Goal: Find specific page/section: Find specific page/section

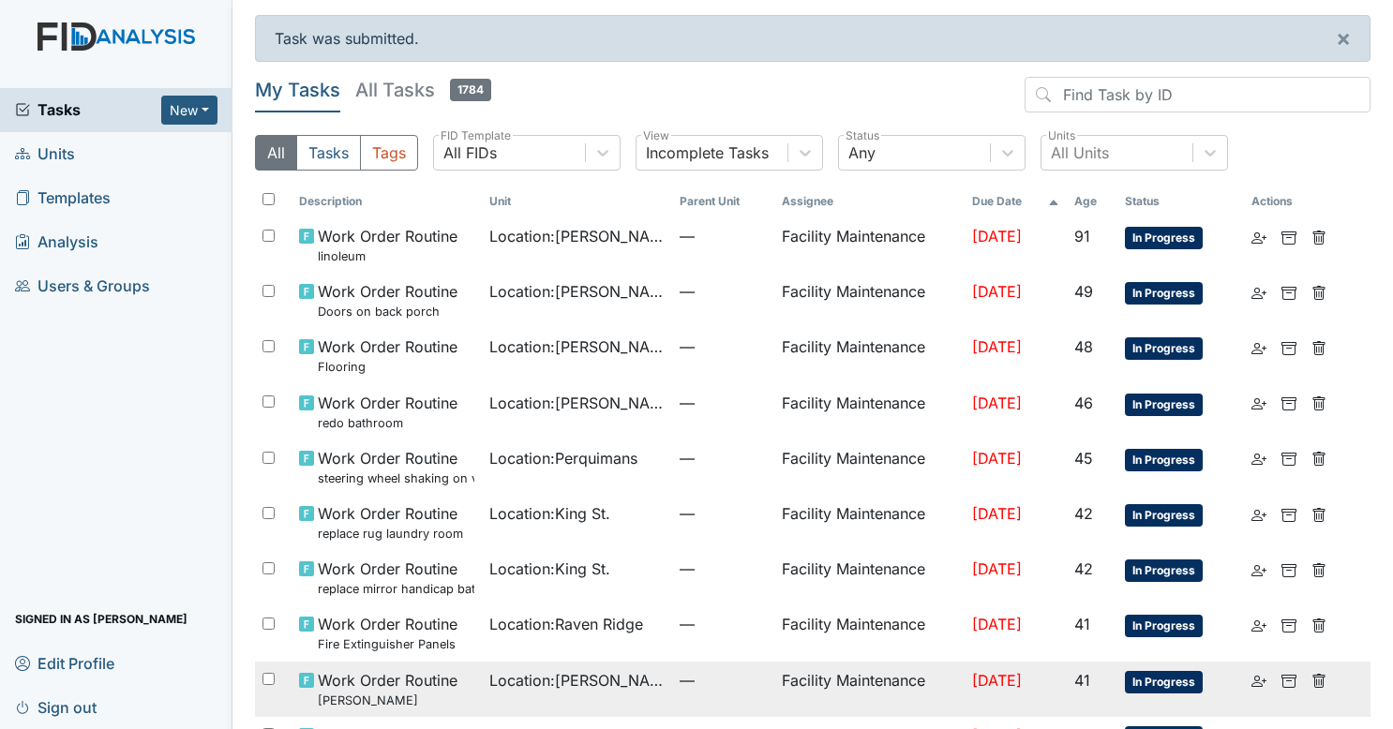
click at [450, 697] on small "[PERSON_NAME]" at bounding box center [388, 701] width 140 height 18
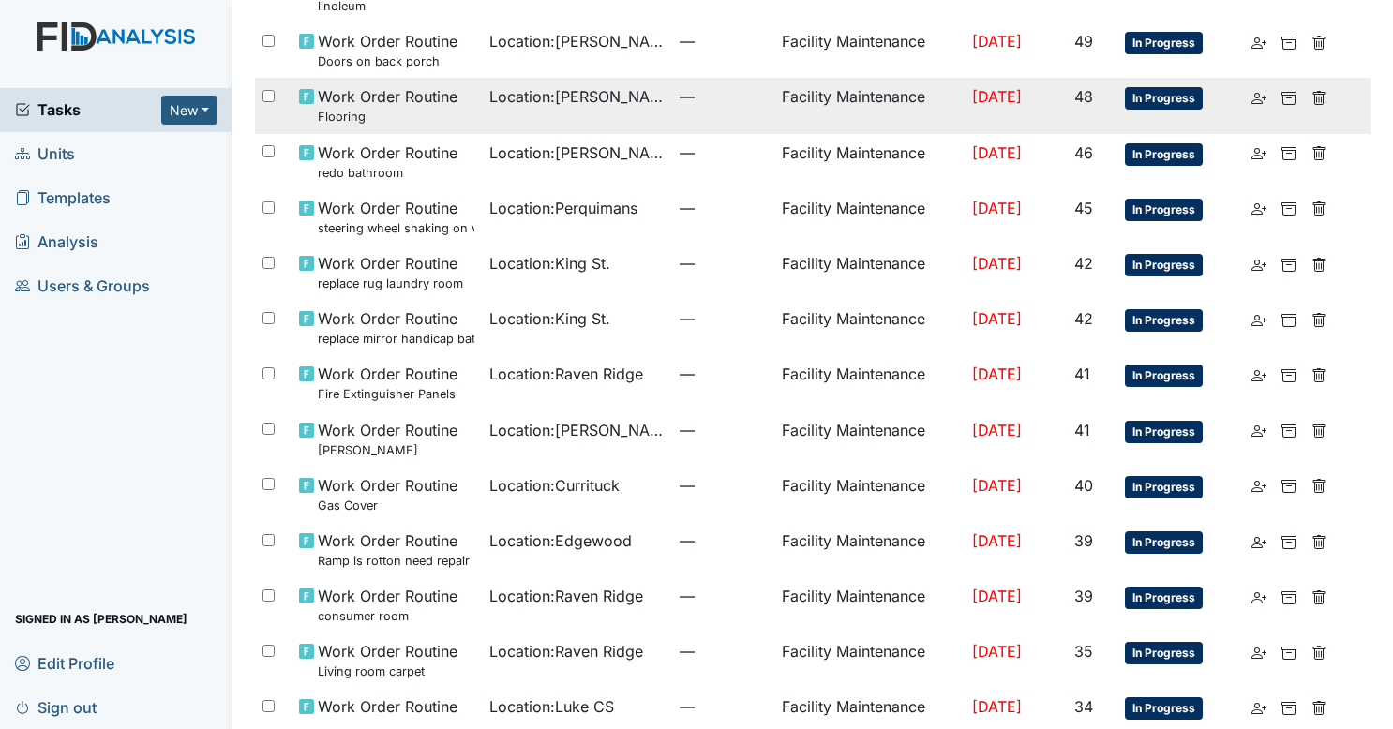
scroll to position [251, 0]
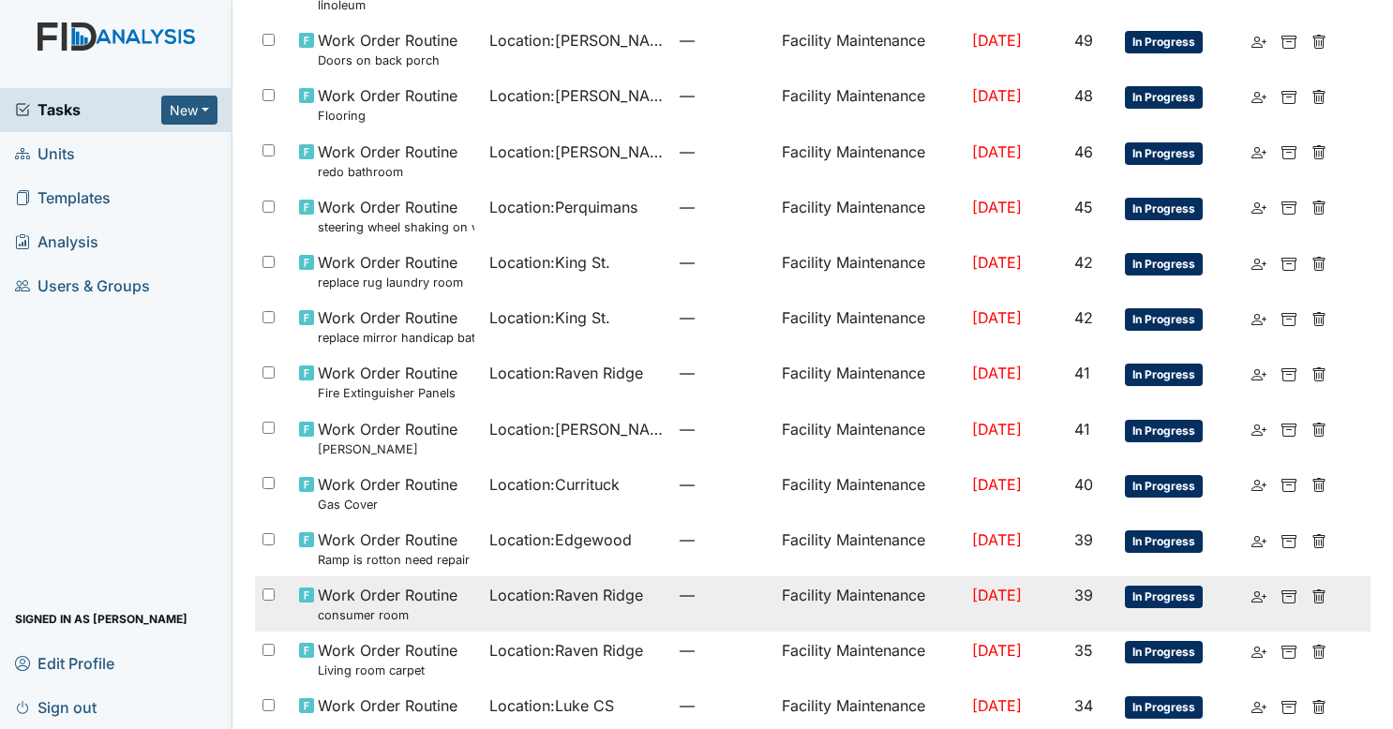
click at [573, 620] on td "Location : Raven Ridge" at bounding box center [577, 603] width 190 height 55
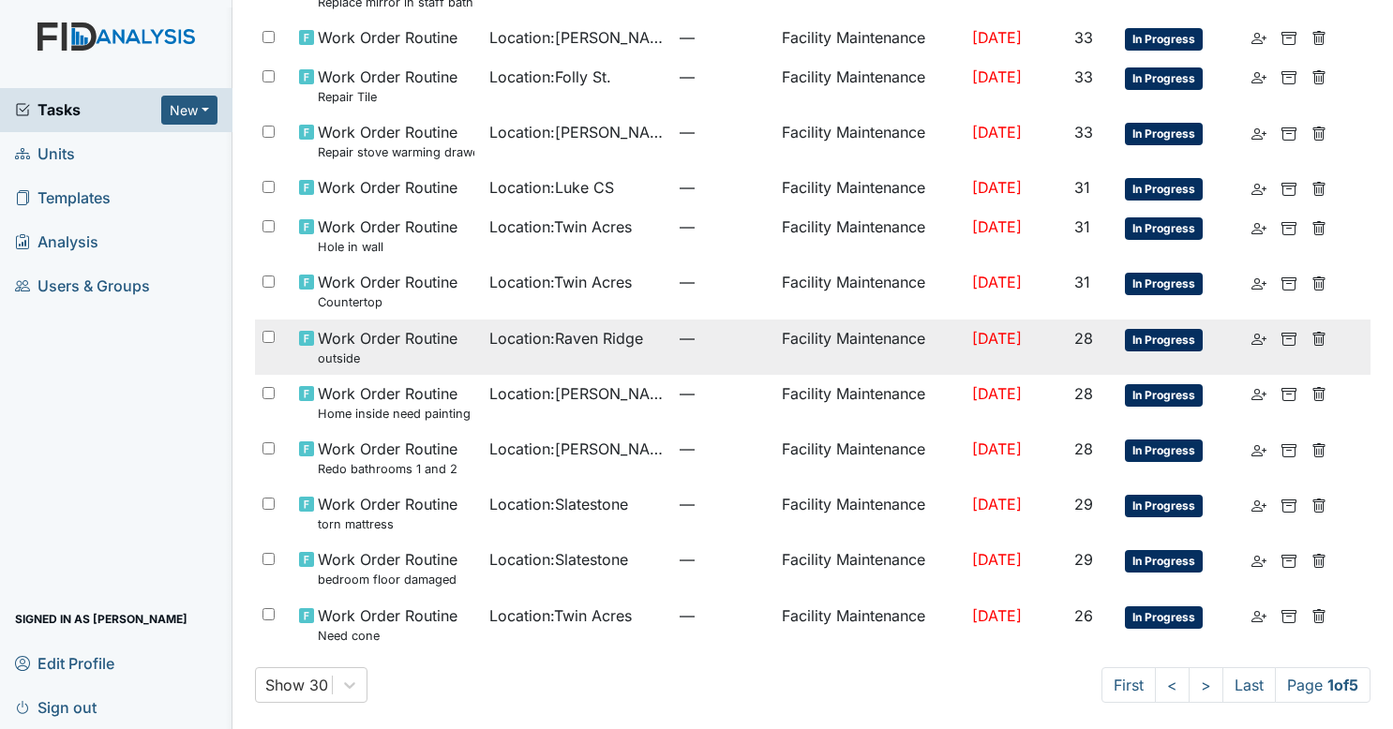
scroll to position [0, 0]
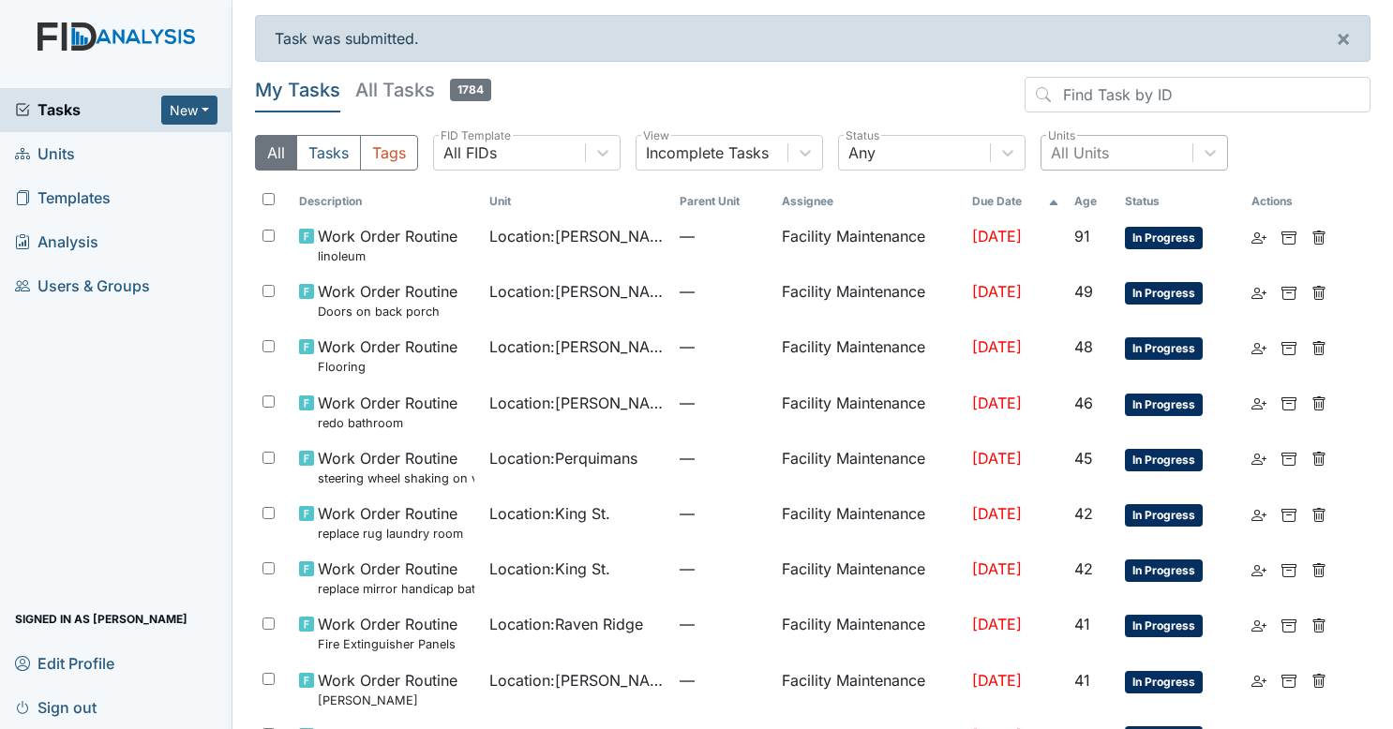
click at [1087, 146] on div "All Units" at bounding box center [1080, 153] width 58 height 22
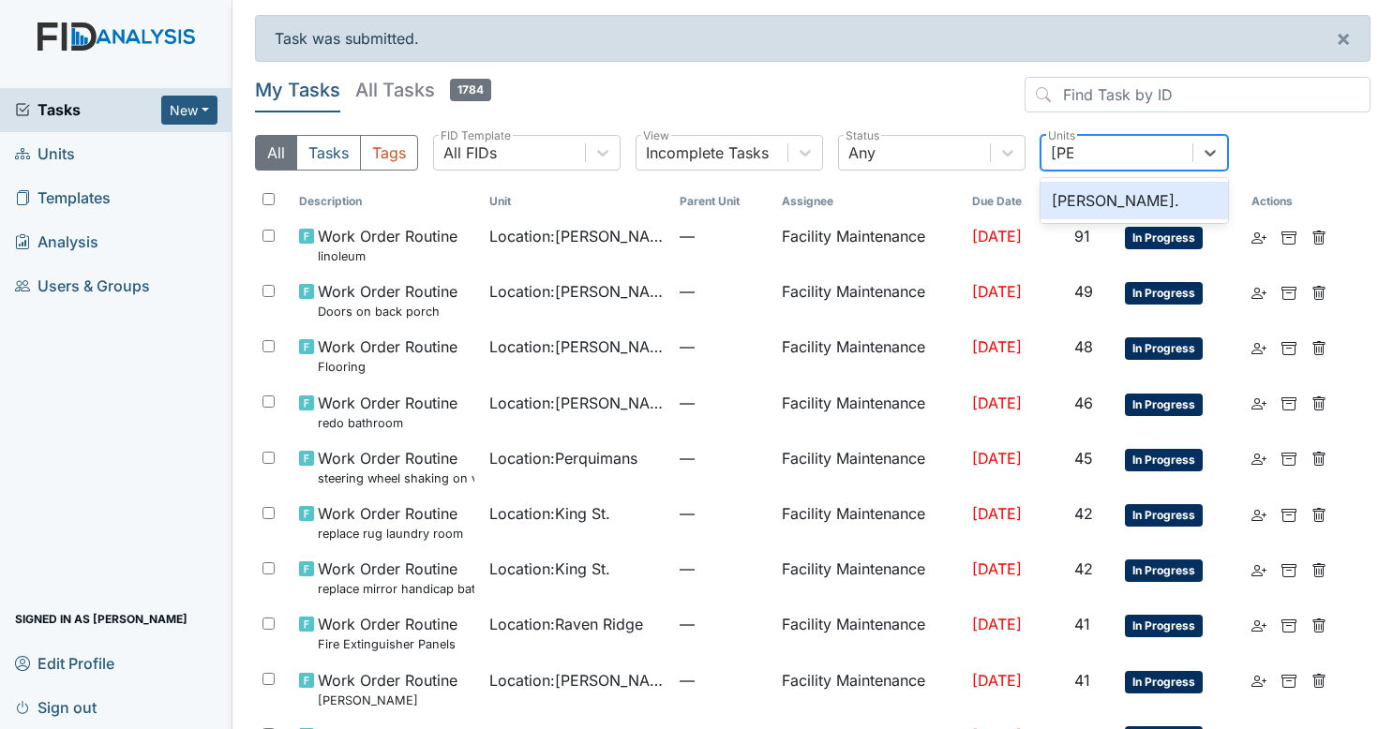
type input "dixo"
click at [1087, 197] on div "Dixon Rd." at bounding box center [1133, 200] width 187 height 37
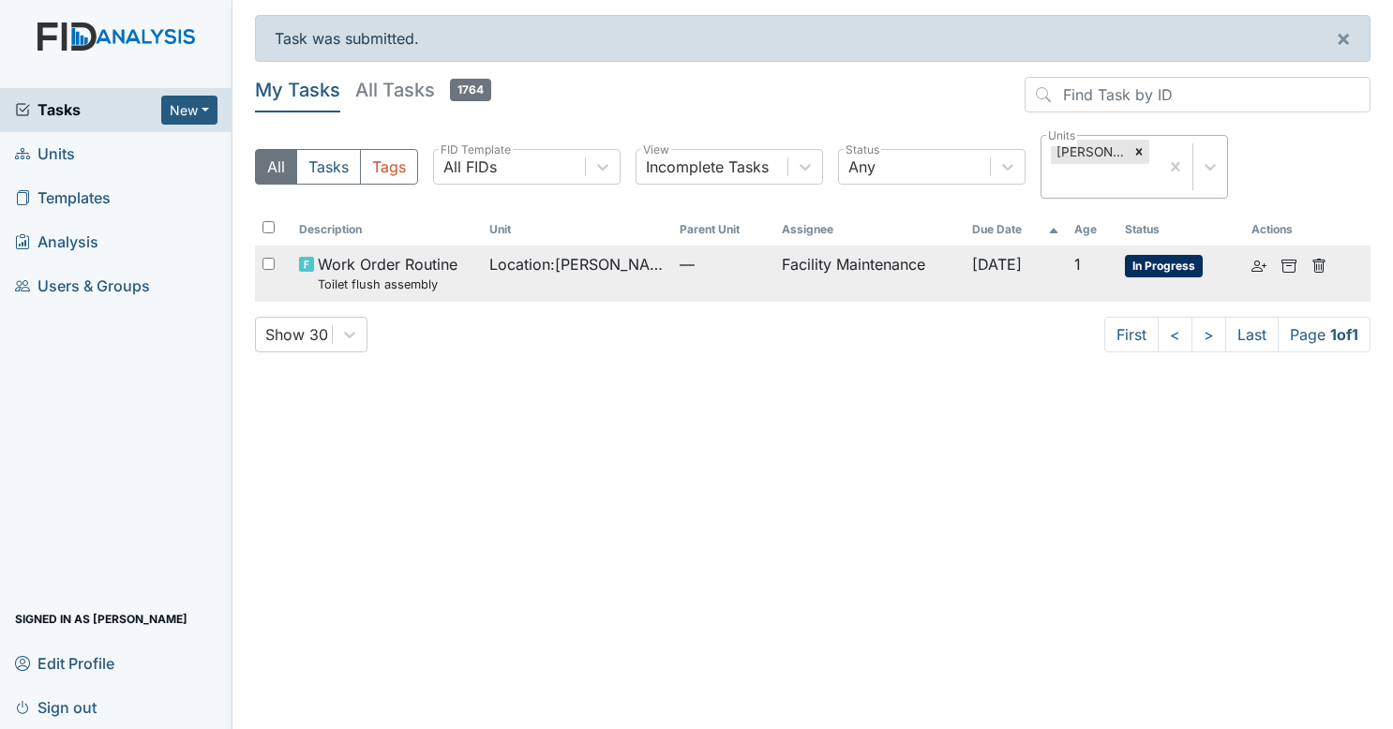
click at [632, 253] on div "Location : Dixon Rd." at bounding box center [576, 264] width 175 height 22
